Goal: Information Seeking & Learning: Learn about a topic

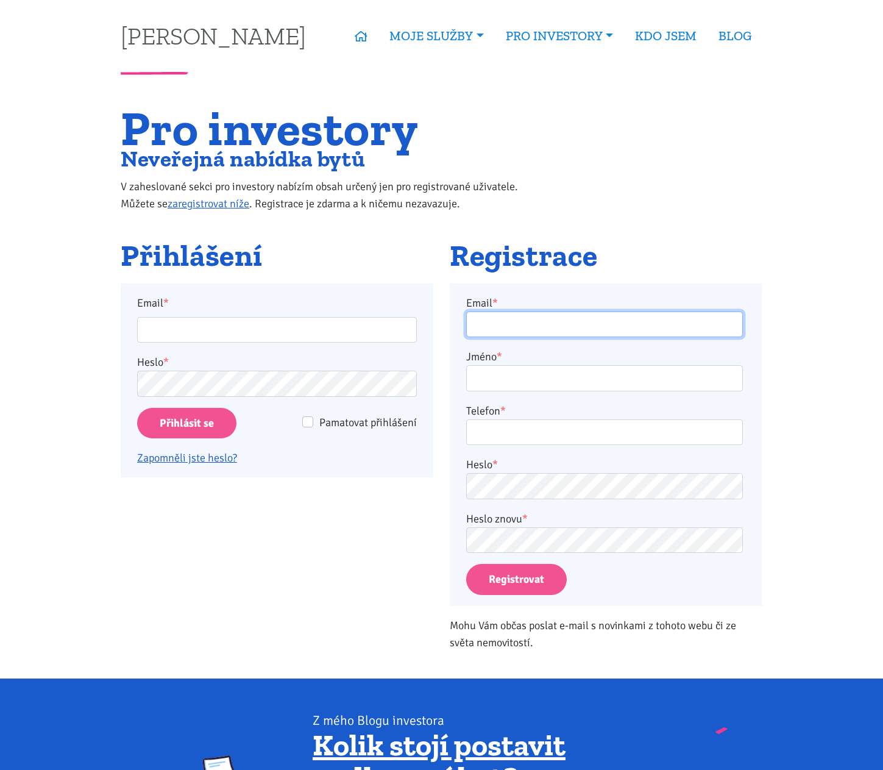
type input "petr.vacek@centrum.cz"
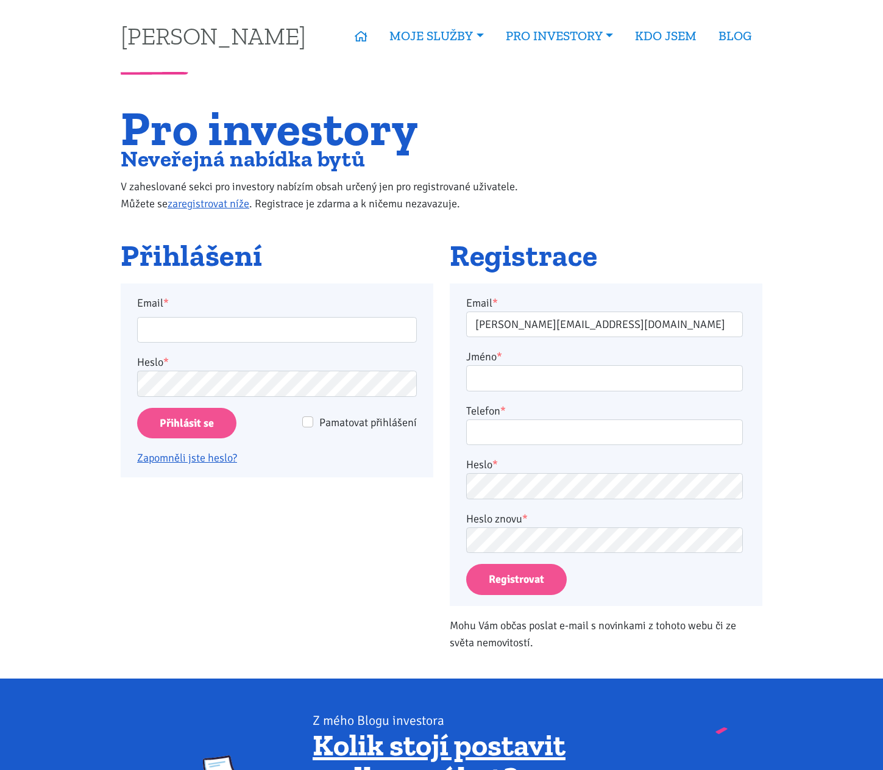
type input "petr.vacek@centrum.cz"
click at [189, 423] on input "Přihlásit se" at bounding box center [186, 423] width 99 height 31
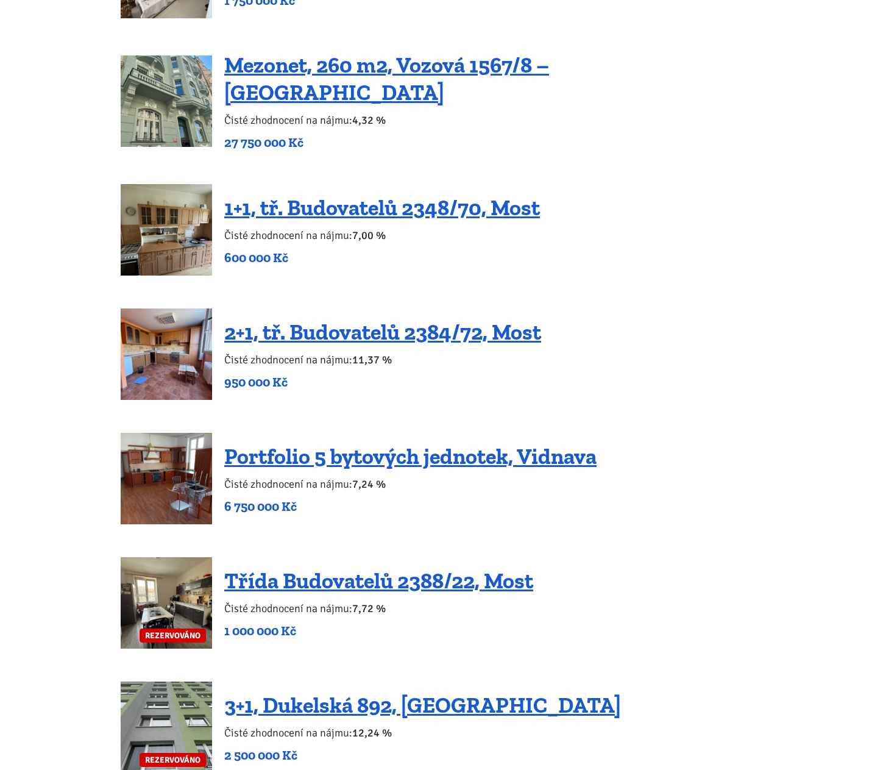
scroll to position [2133, 0]
click at [321, 318] on link "2+1, tř. Budovatelů 2384/72, Most" at bounding box center [382, 331] width 317 height 26
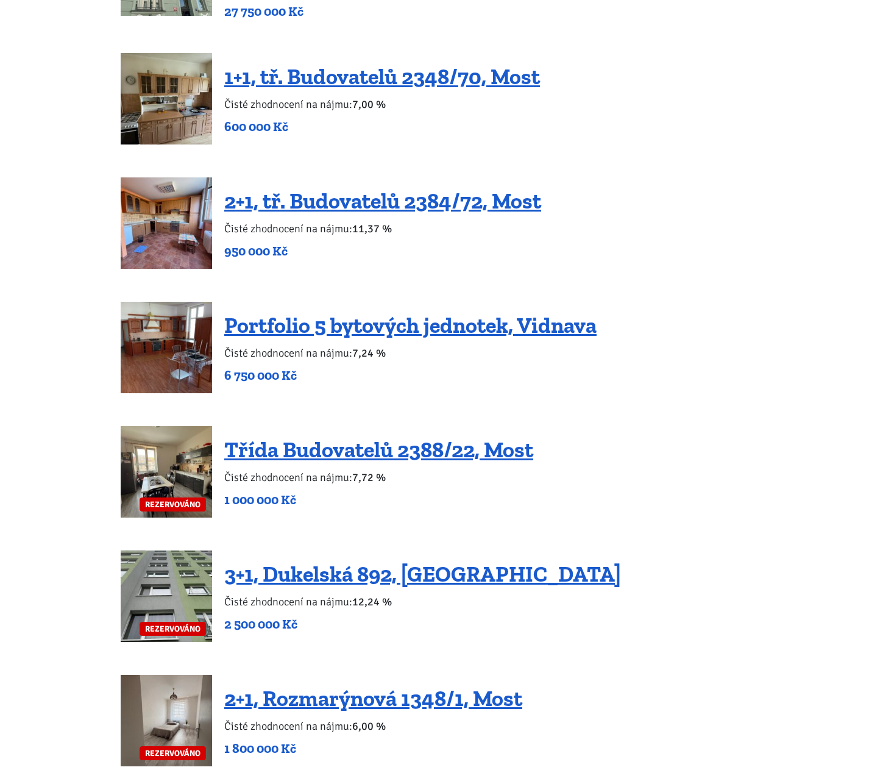
scroll to position [2438, 0]
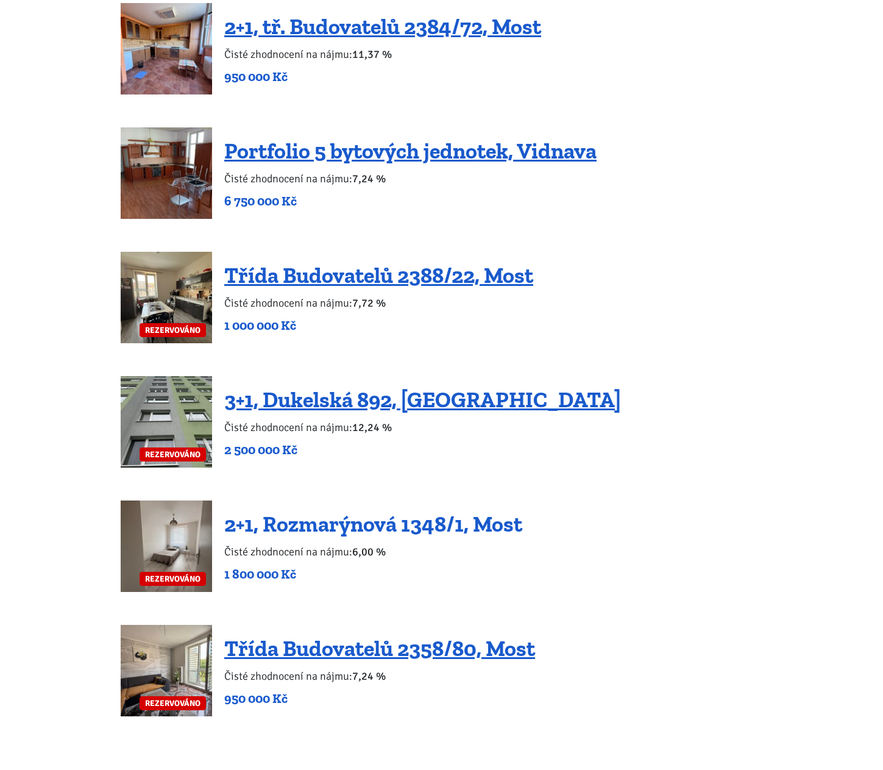
click at [286, 511] on link "2+1, Rozmarýnová 1348/1, Most" at bounding box center [373, 524] width 298 height 26
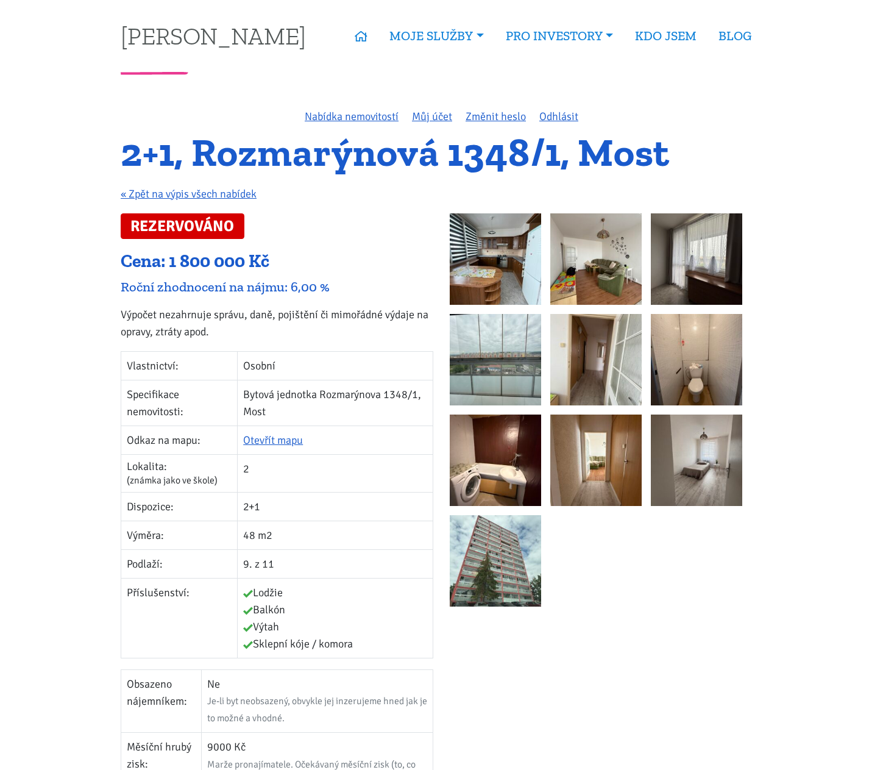
click at [508, 233] on img at bounding box center [495, 258] width 91 height 91
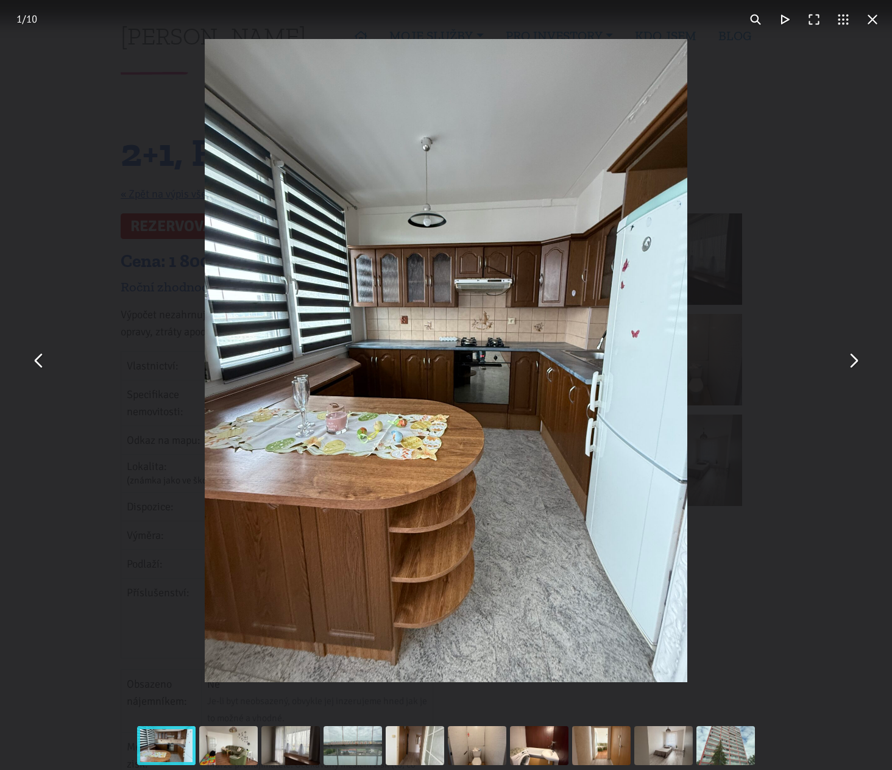
click at [857, 358] on button "You can close this modal content with the ESC key" at bounding box center [853, 360] width 29 height 29
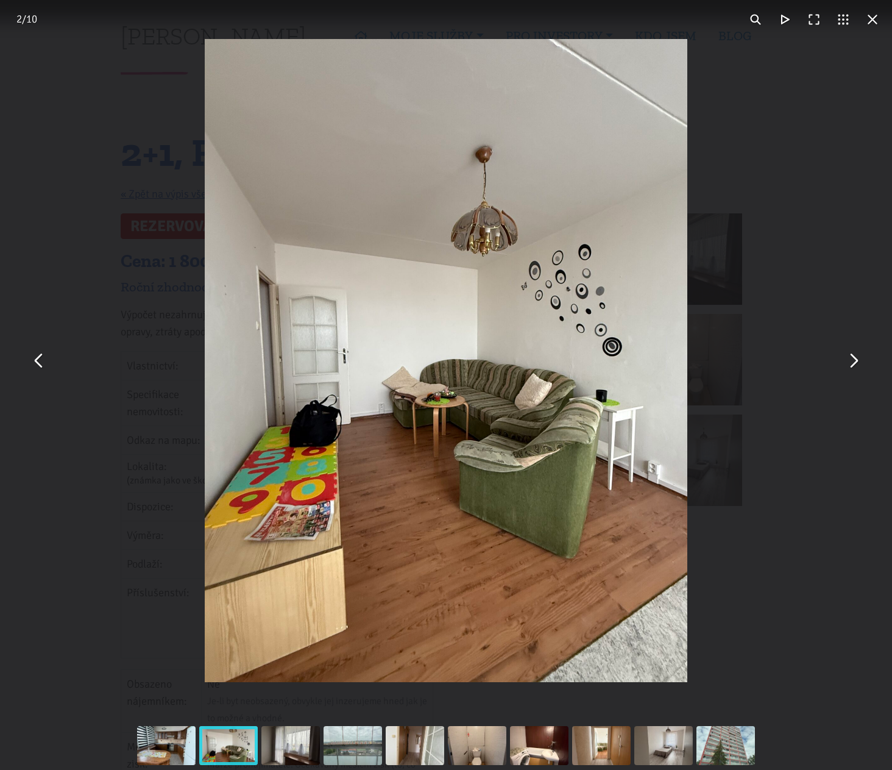
click at [857, 358] on button "You can close this modal content with the ESC key" at bounding box center [853, 360] width 29 height 29
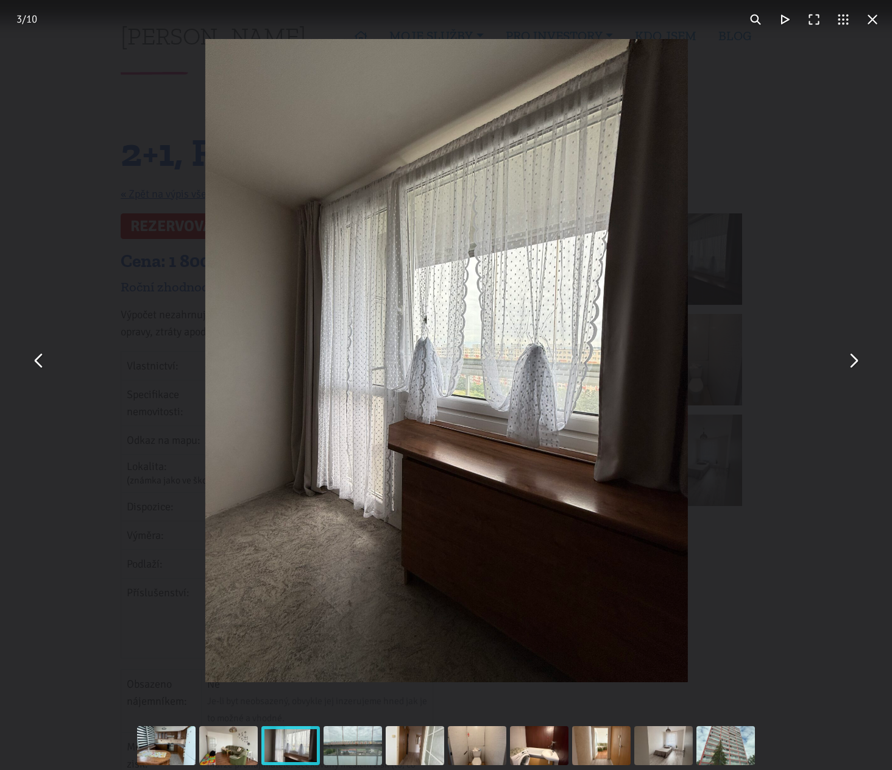
click at [857, 358] on button "You can close this modal content with the ESC key" at bounding box center [853, 360] width 29 height 29
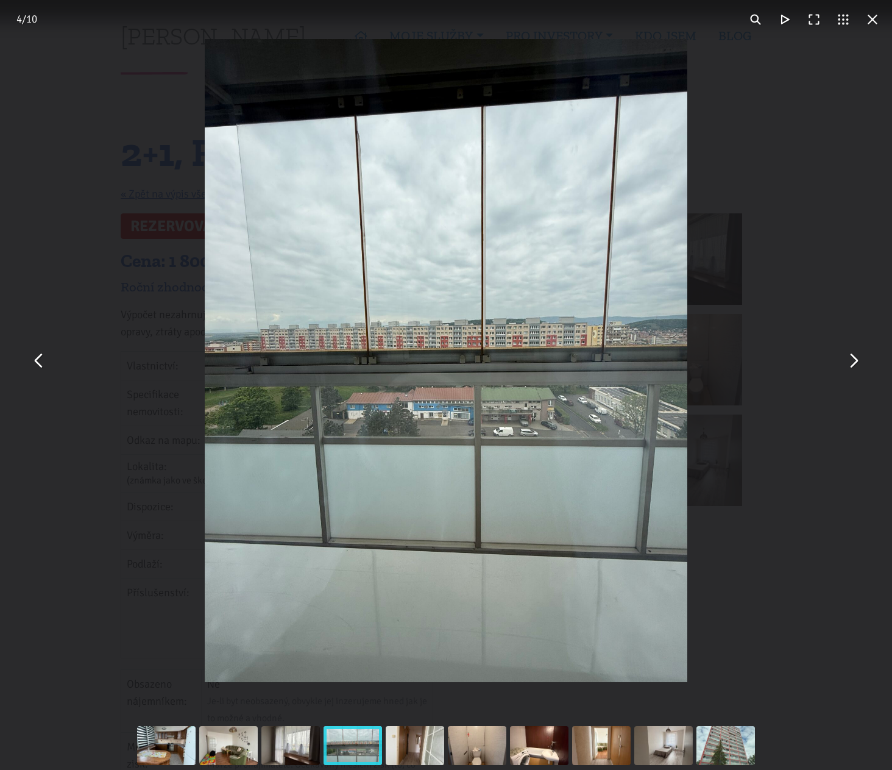
click at [857, 358] on button "You can close this modal content with the ESC key" at bounding box center [853, 360] width 29 height 29
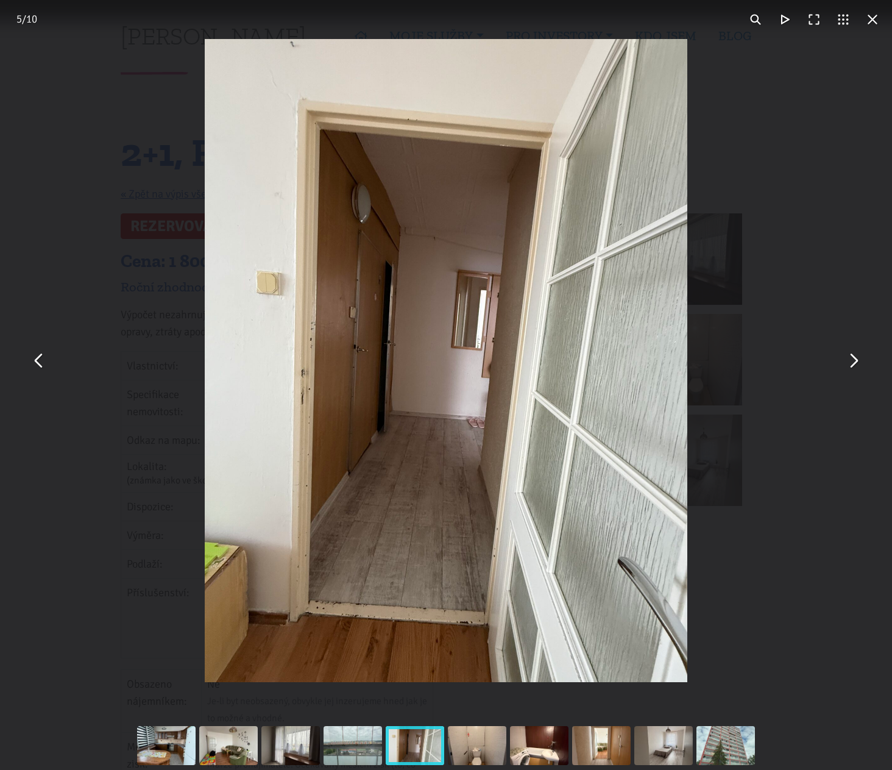
click at [857, 358] on button "You can close this modal content with the ESC key" at bounding box center [853, 360] width 29 height 29
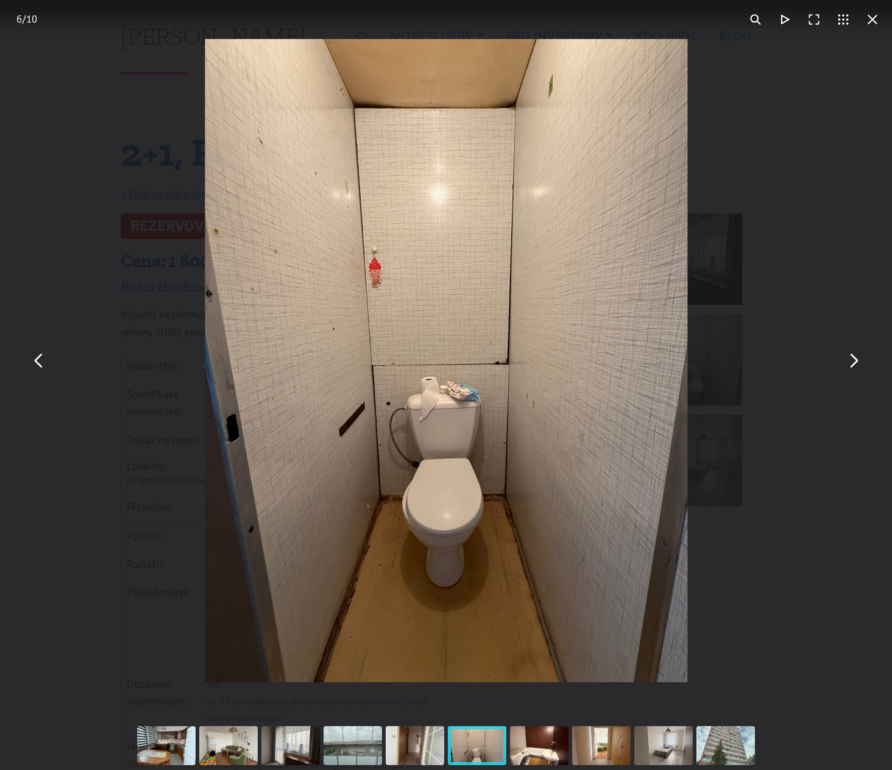
click at [857, 358] on button "You can close this modal content with the ESC key" at bounding box center [853, 360] width 29 height 29
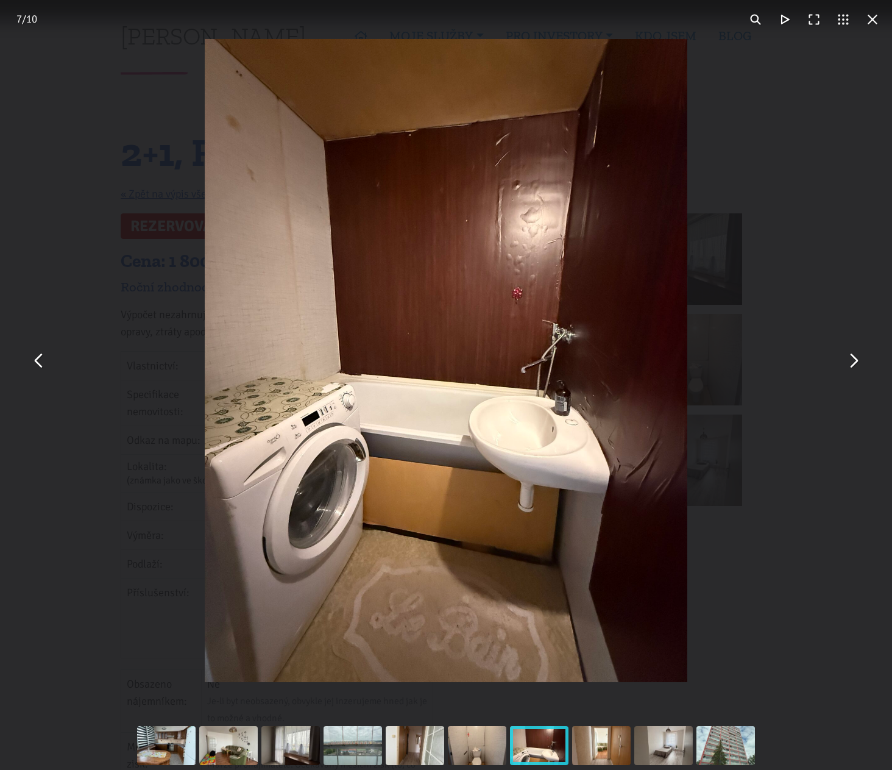
click at [857, 358] on button "You can close this modal content with the ESC key" at bounding box center [853, 360] width 29 height 29
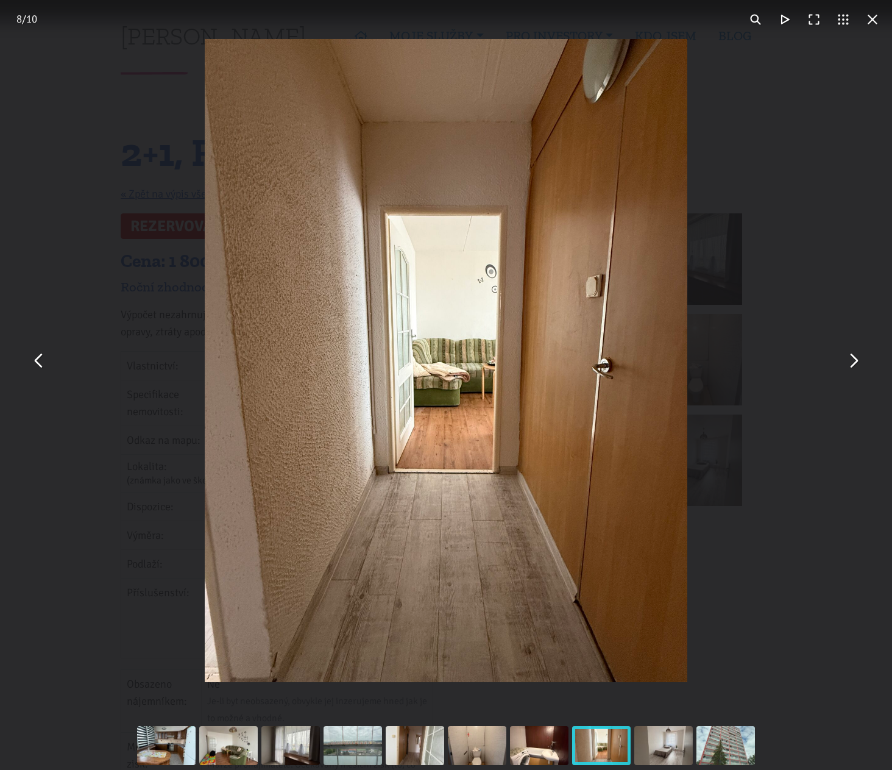
click at [857, 358] on button "You can close this modal content with the ESC key" at bounding box center [853, 360] width 29 height 29
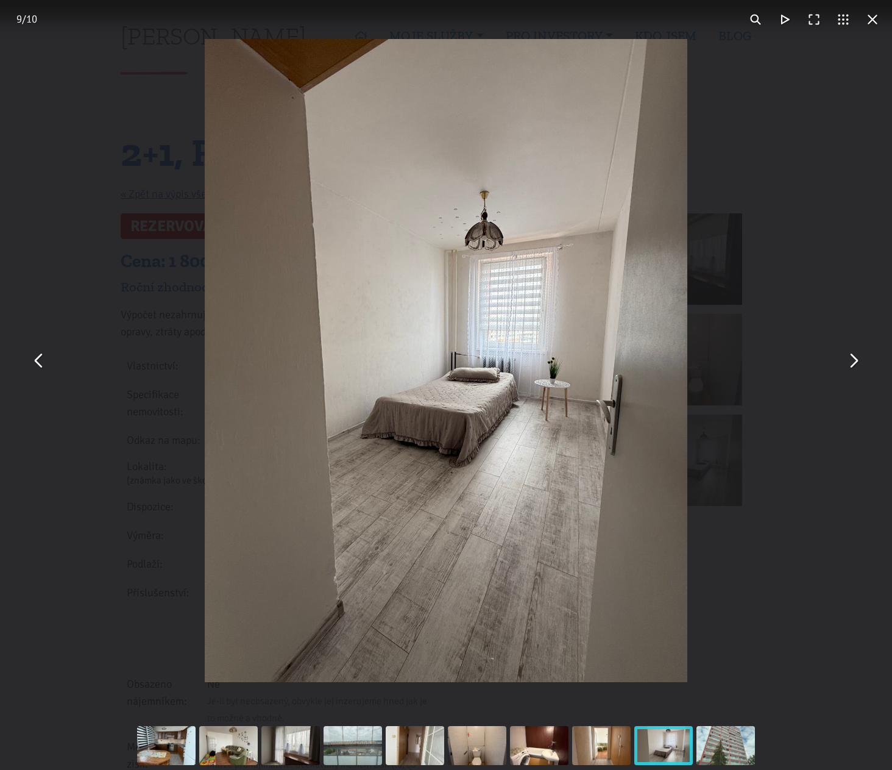
click at [857, 358] on button "You can close this modal content with the ESC key" at bounding box center [853, 360] width 29 height 29
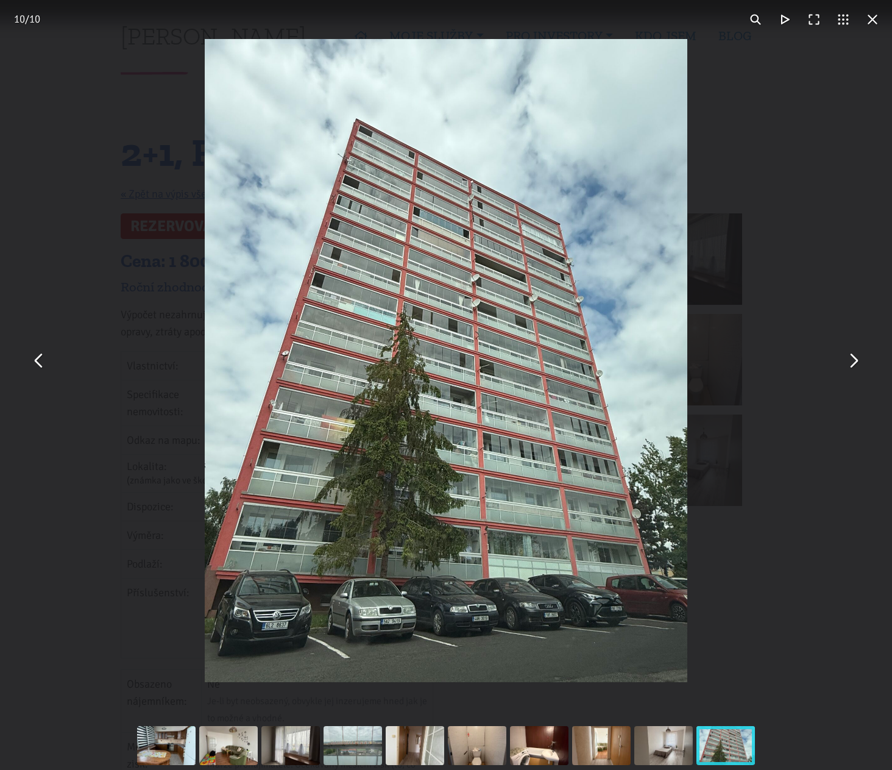
click at [876, 16] on button "You can close this modal content with the ESC key" at bounding box center [872, 19] width 29 height 29
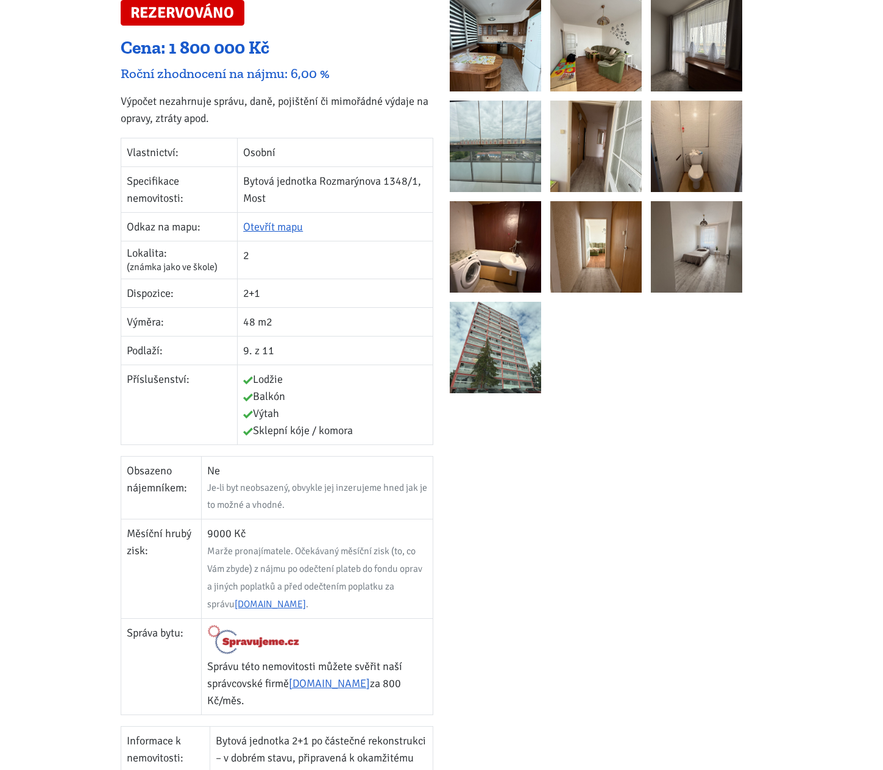
scroll to position [244, 0]
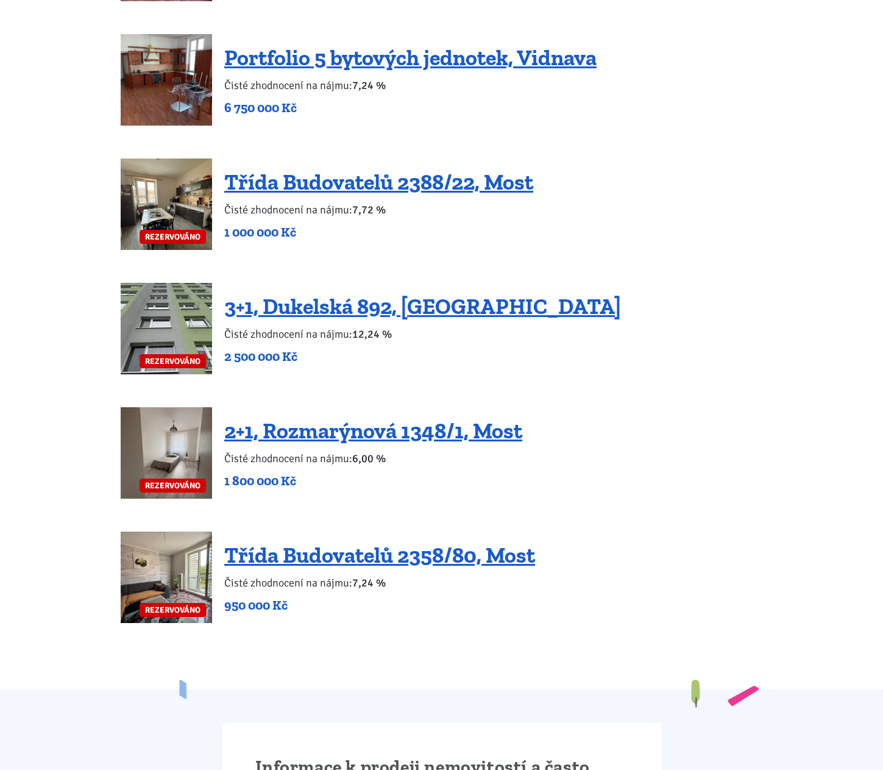
scroll to position [2499, 0]
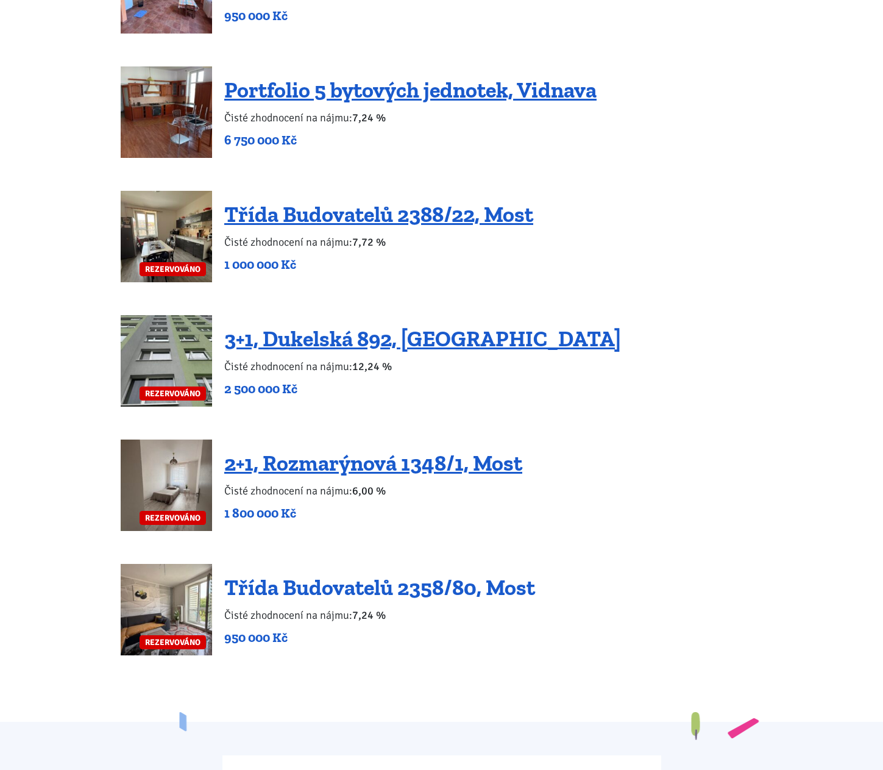
click at [328, 577] on link "Třída Budovatelů 2358/80, Most" at bounding box center [379, 587] width 311 height 26
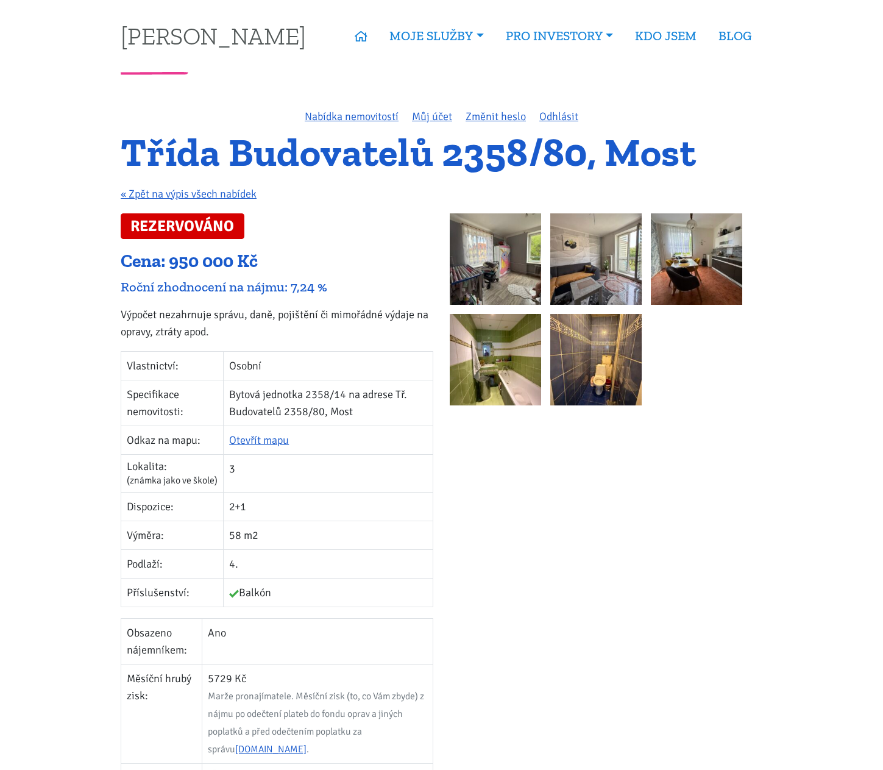
click at [715, 243] on img at bounding box center [696, 258] width 91 height 91
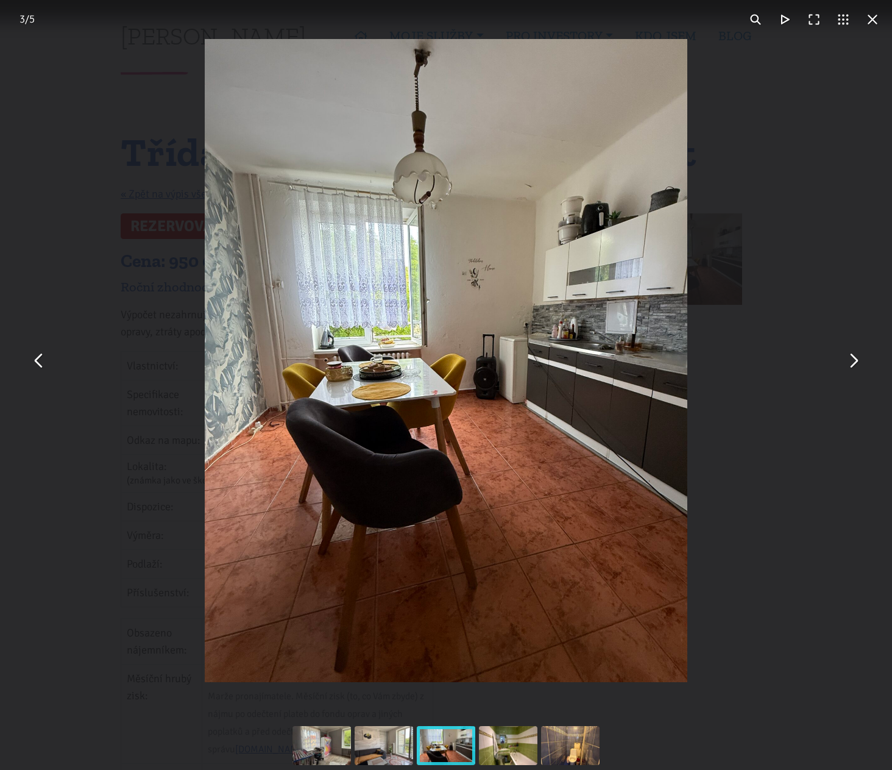
click at [37, 368] on button "You can close this modal content with the ESC key" at bounding box center [38, 360] width 29 height 29
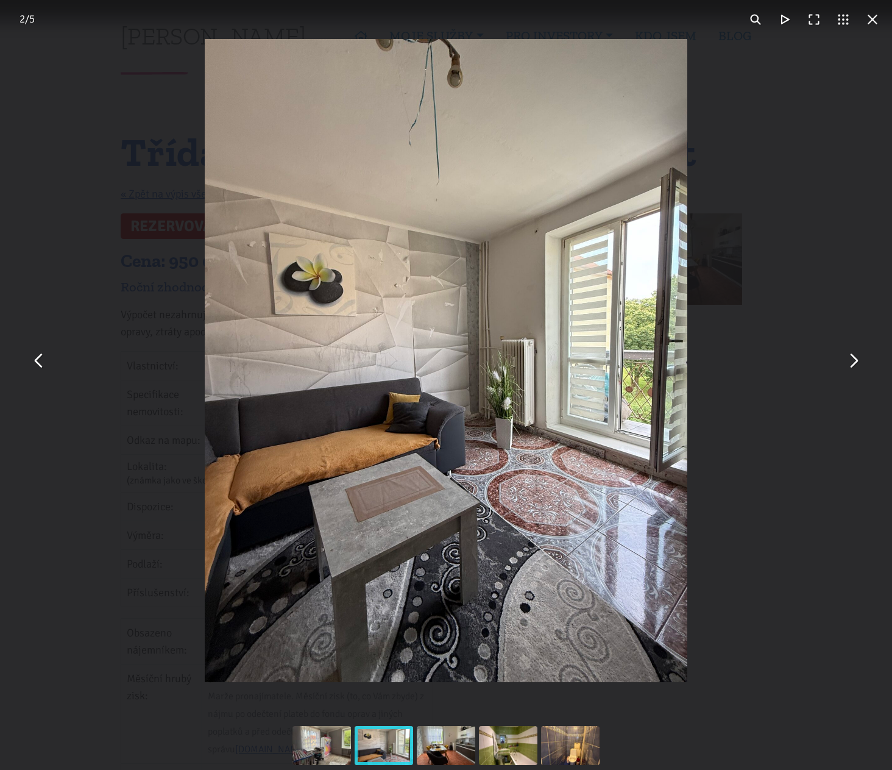
click at [37, 368] on button "You can close this modal content with the ESC key" at bounding box center [38, 360] width 29 height 29
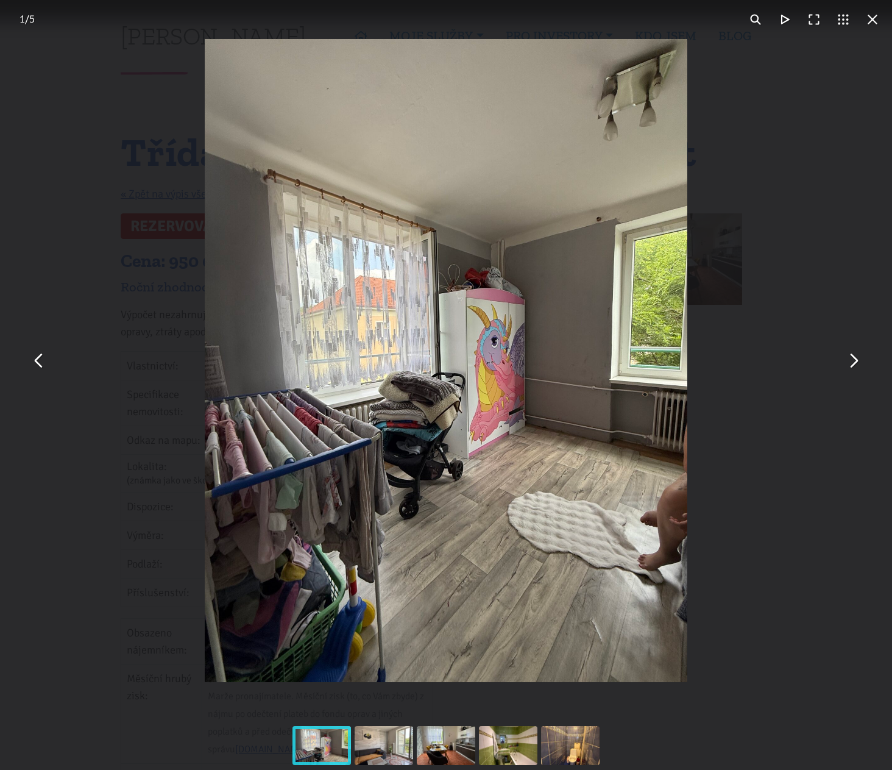
click at [37, 368] on button "You can close this modal content with the ESC key" at bounding box center [38, 360] width 29 height 29
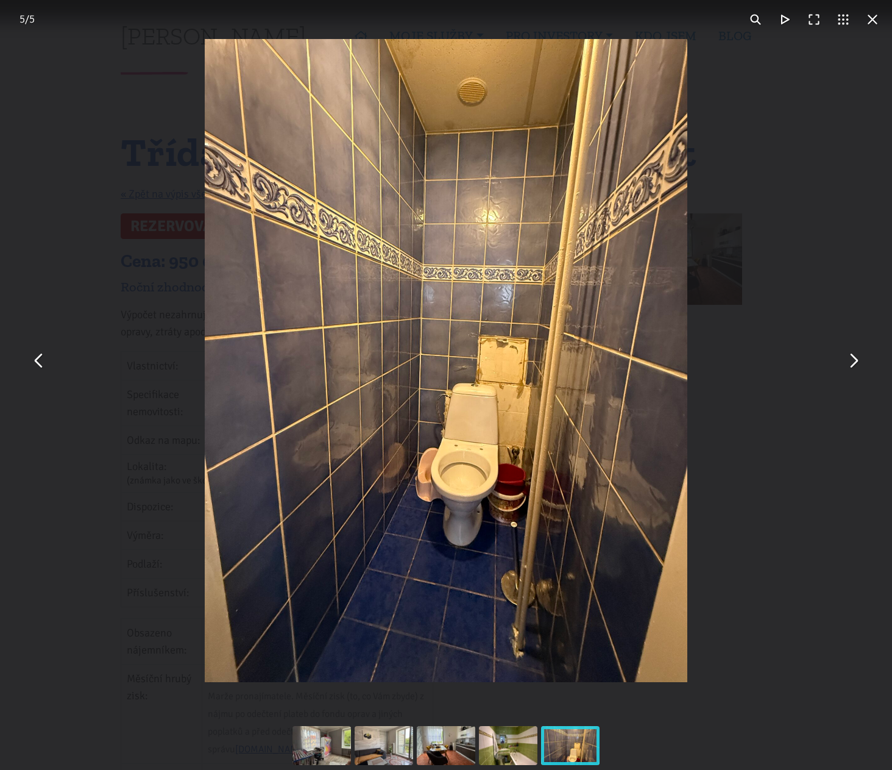
click at [37, 368] on button "You can close this modal content with the ESC key" at bounding box center [38, 360] width 29 height 29
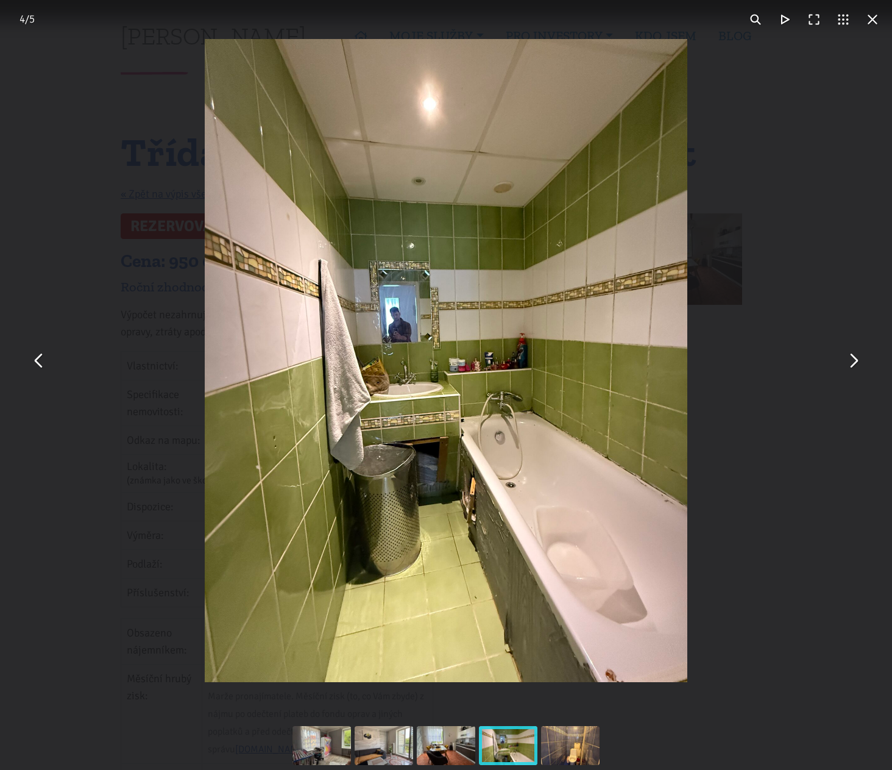
click at [37, 368] on button "You can close this modal content with the ESC key" at bounding box center [38, 360] width 29 height 29
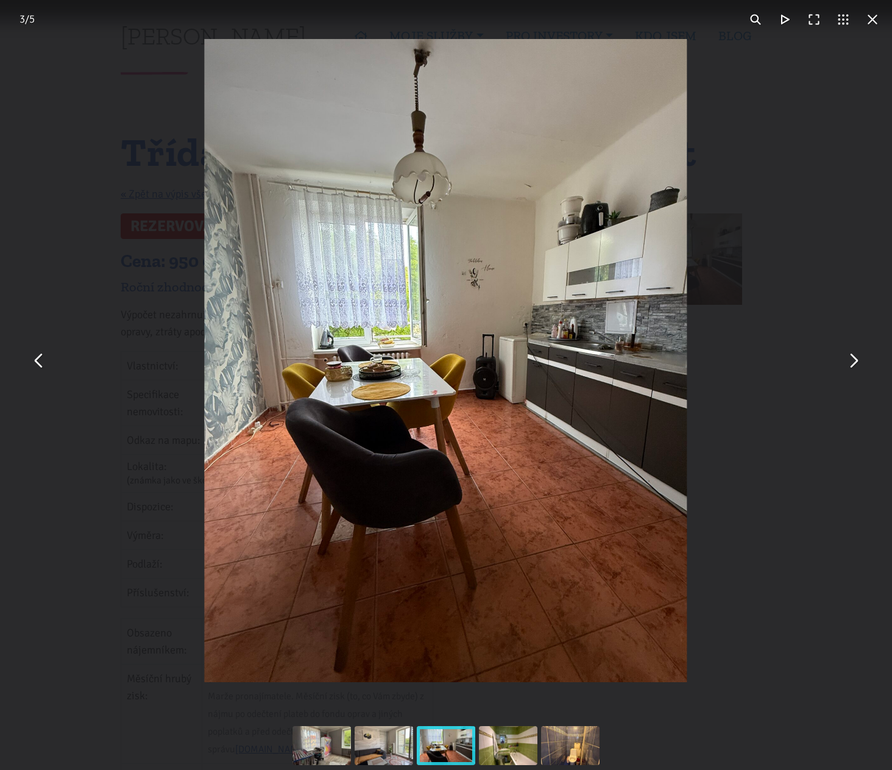
click at [37, 368] on button "You can close this modal content with the ESC key" at bounding box center [38, 360] width 29 height 29
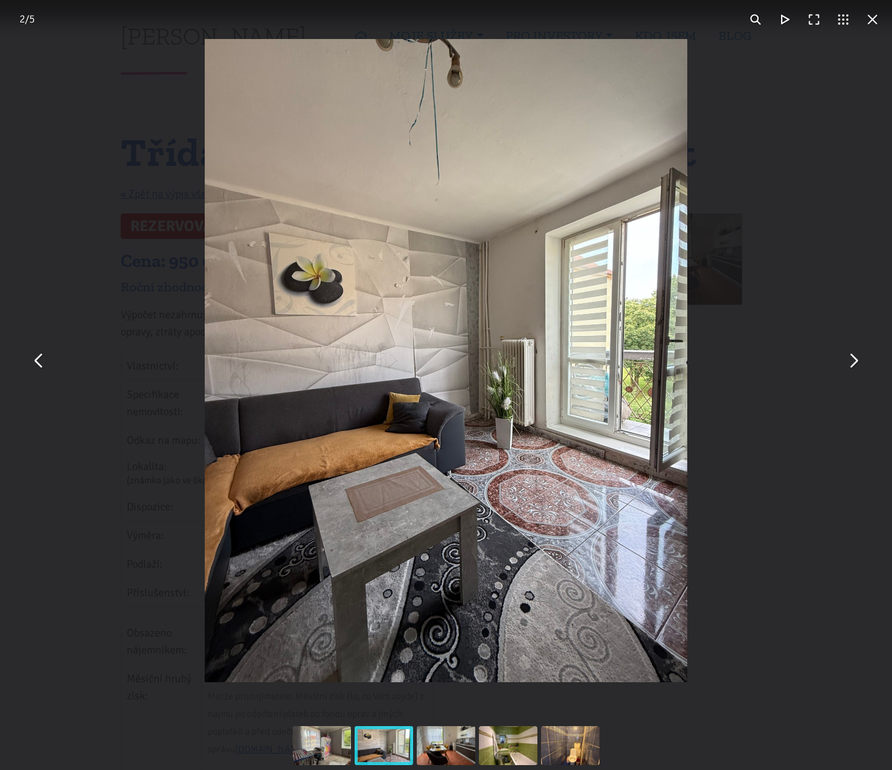
click at [871, 23] on button "You can close this modal content with the ESC key" at bounding box center [872, 19] width 29 height 29
